Goal: Transaction & Acquisition: Purchase product/service

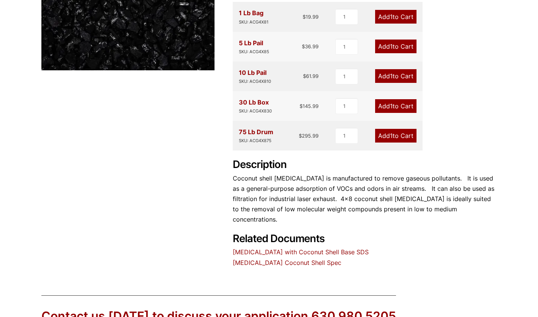
scroll to position [228, 0]
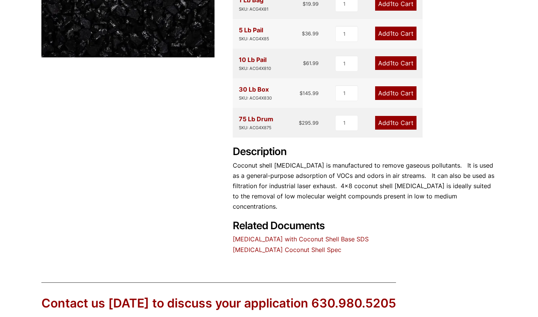
drag, startPoint x: 379, startPoint y: 119, endPoint x: 435, endPoint y: 84, distance: 66.1
click at [435, 84] on div "Product Features Coconut shell based. 4X8 mesh for vapor phase applications. Ca…" at bounding box center [365, 69] width 264 height 371
click at [338, 246] on link "Activated Carbon Coconut Shell Spec" at bounding box center [287, 250] width 109 height 8
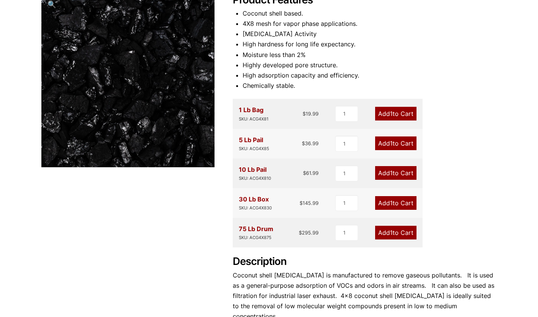
scroll to position [152, 0]
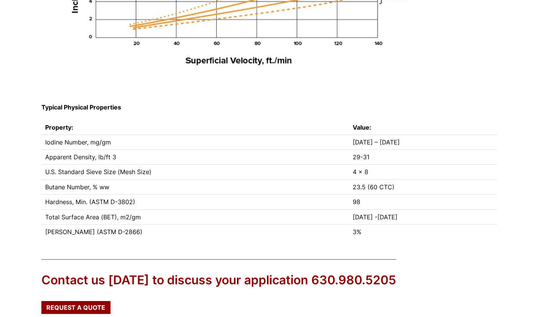
scroll to position [418, 0]
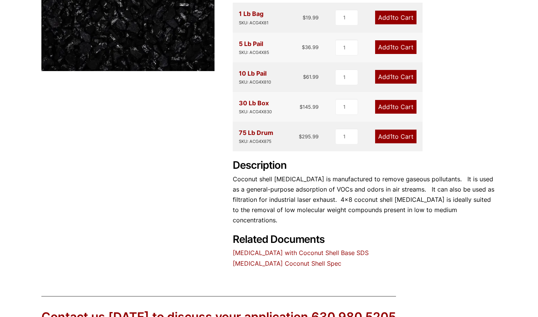
scroll to position [149, 0]
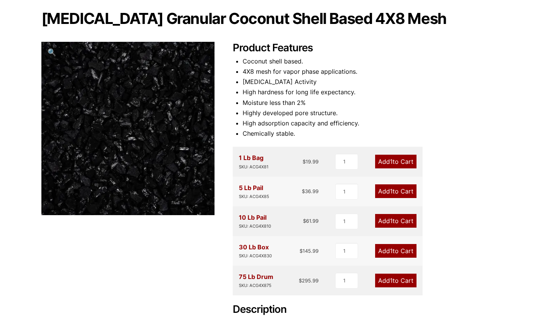
scroll to position [114, 0]
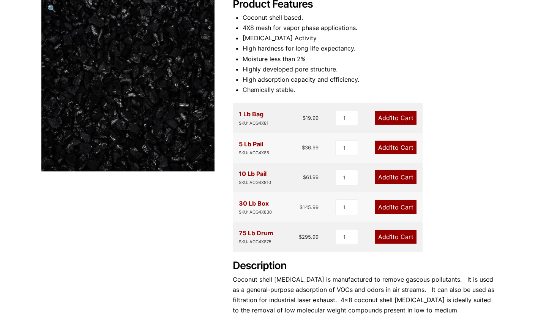
click at [384, 205] on link "Add 1 to Cart" at bounding box center [395, 207] width 41 height 14
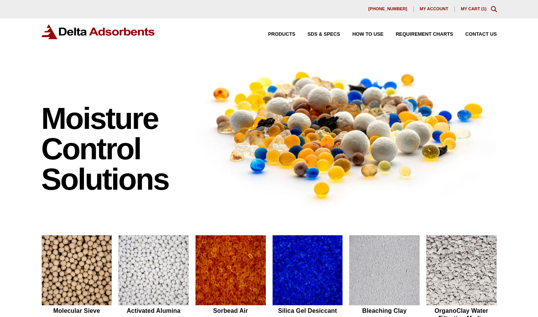
click at [481, 7] on link "My Cart ( 1 )" at bounding box center [474, 8] width 26 height 5
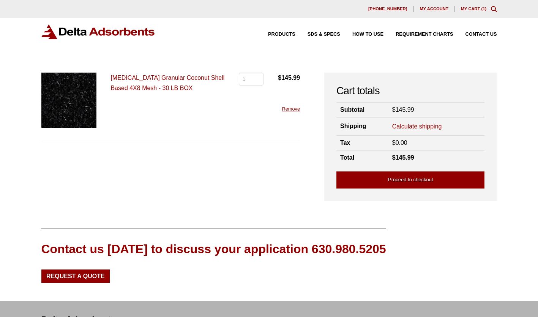
click at [414, 131] on form "Calculate shipping Country / region Select a country / region… Canada [GEOGRAPH…" at bounding box center [436, 126] width 89 height 11
click at [414, 128] on link "Calculate shipping" at bounding box center [417, 126] width 50 height 8
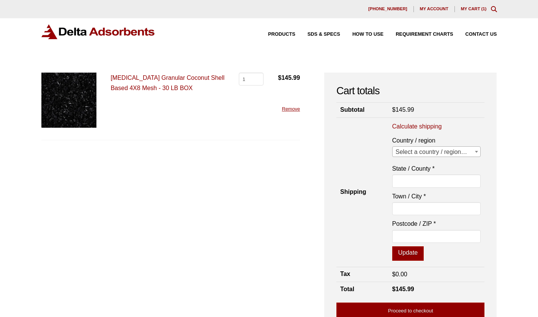
click at [420, 152] on span "Select a country / region…" at bounding box center [437, 152] width 88 height 11
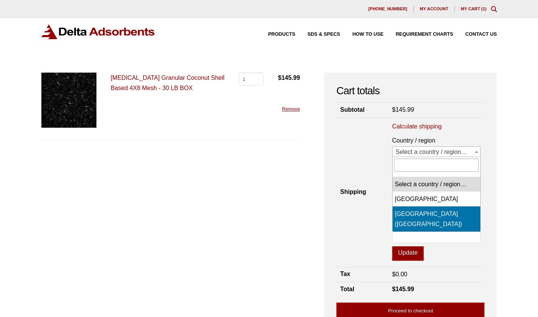
select select "US"
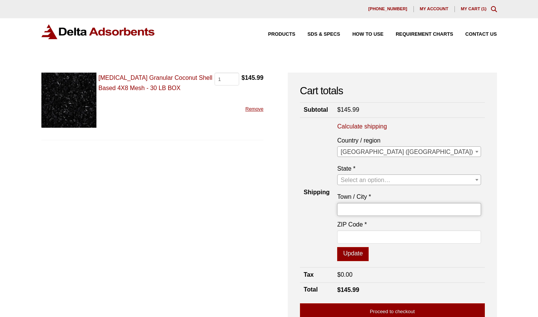
click at [421, 209] on input "Town / City *" at bounding box center [409, 209] width 144 height 13
type input "Reading"
select select "PA"
type input "19602"
click at [369, 251] on button "Update" at bounding box center [353, 254] width 32 height 14
